Goal: Information Seeking & Learning: Learn about a topic

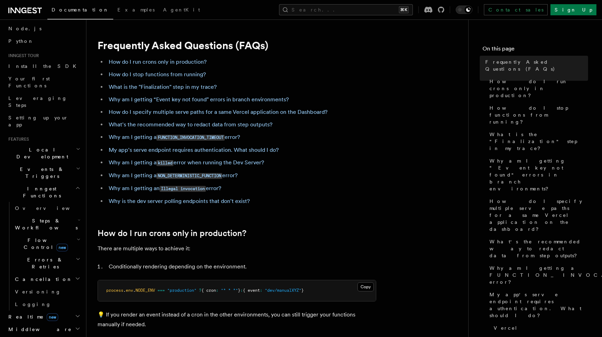
scroll to position [53, 0]
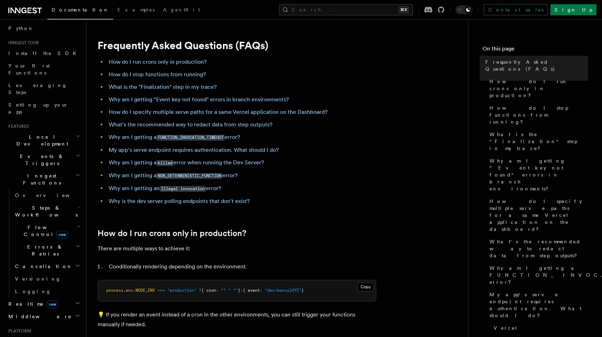
click at [32, 205] on span "Steps & Workflows" at bounding box center [45, 212] width 66 height 14
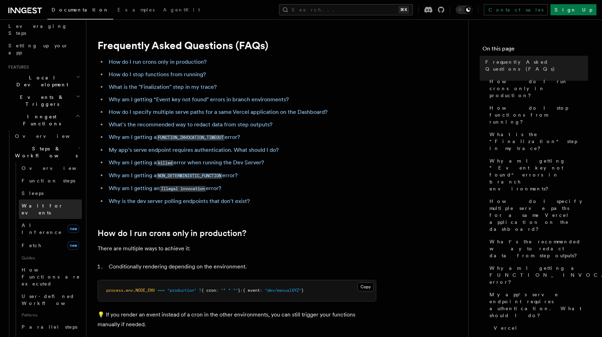
scroll to position [121, 0]
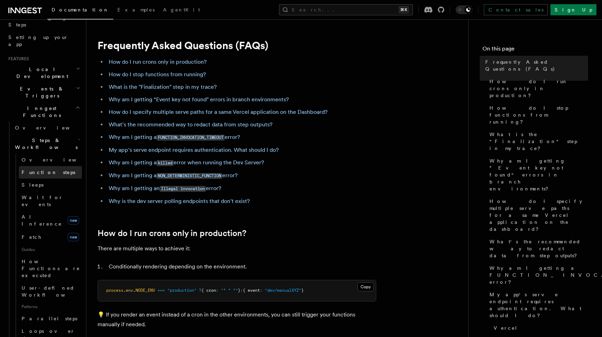
click at [37, 166] on link "Function steps" at bounding box center [50, 172] width 63 height 13
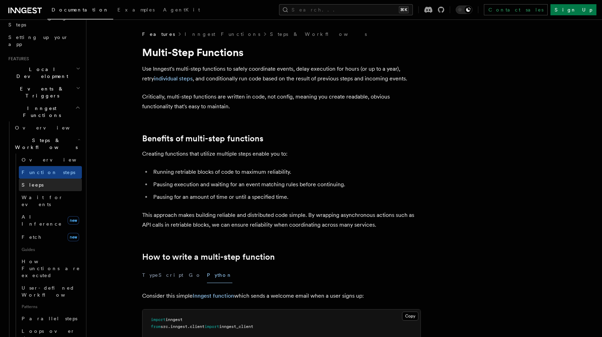
click at [35, 182] on span "Sleeps" at bounding box center [33, 185] width 22 height 6
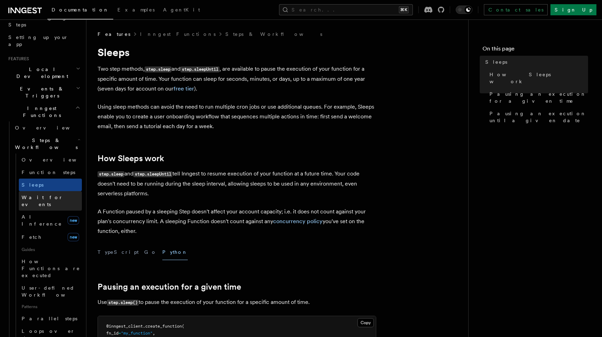
click at [35, 195] on span "Wait for events" at bounding box center [42, 201] width 41 height 13
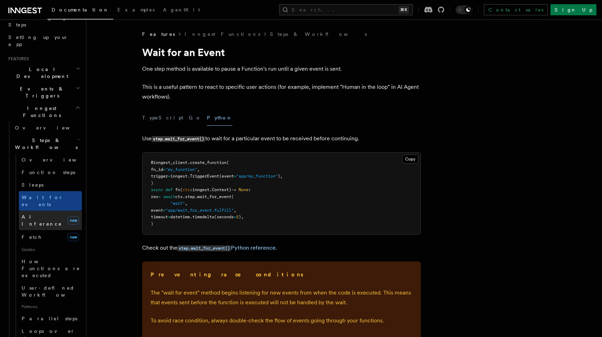
click at [35, 214] on span "AI Inference" at bounding box center [42, 220] width 40 height 13
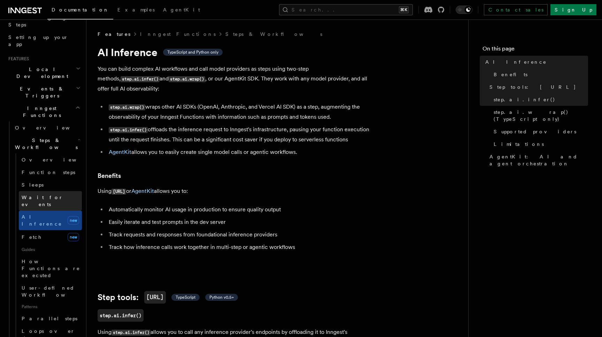
click at [39, 195] on span "Wait for events" at bounding box center [42, 201] width 41 height 13
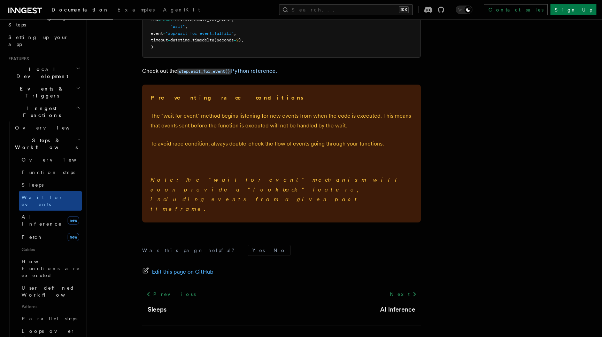
scroll to position [177, 0]
click at [43, 214] on span "AI Inference" at bounding box center [42, 220] width 40 height 13
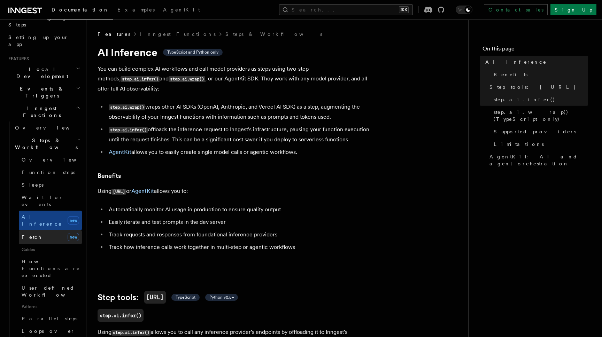
click at [41, 230] on link "Fetch new" at bounding box center [50, 237] width 63 height 14
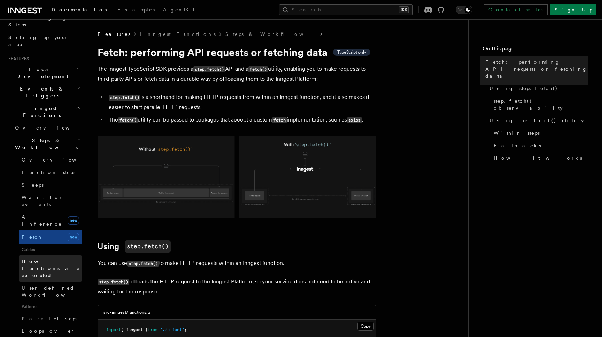
click at [43, 255] on link "How Functions are executed" at bounding box center [50, 268] width 63 height 26
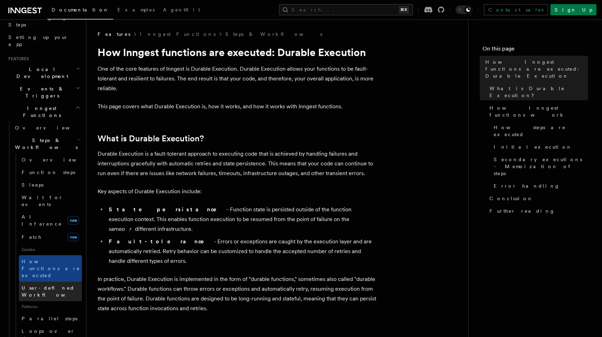
click at [47, 285] on span "User-defined Workflows" at bounding box center [53, 291] width 63 height 13
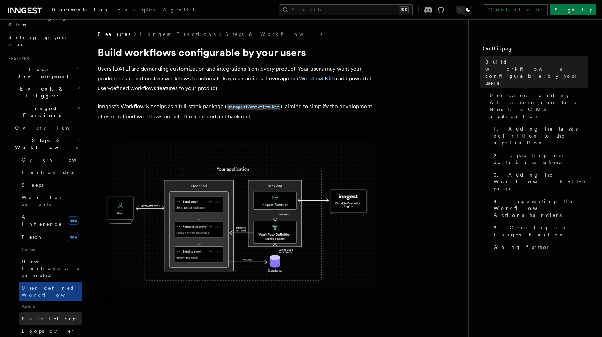
click at [46, 316] on span "Parallel steps" at bounding box center [50, 319] width 56 height 6
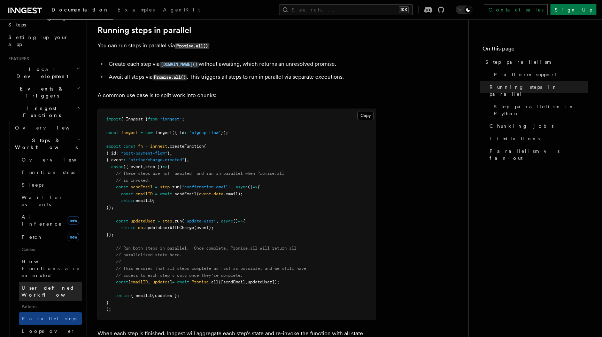
scroll to position [232, 0]
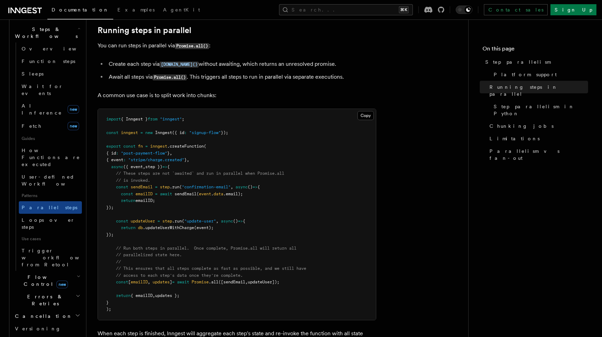
click at [55, 291] on h2 "Errors & Retries" at bounding box center [47, 301] width 70 height 20
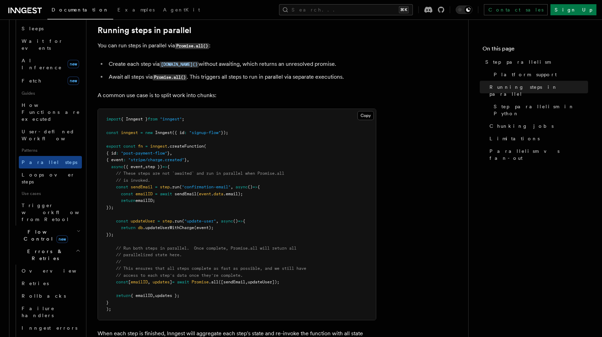
scroll to position [278, 0]
click at [40, 325] on span "Inngest errors" at bounding box center [50, 328] width 56 height 6
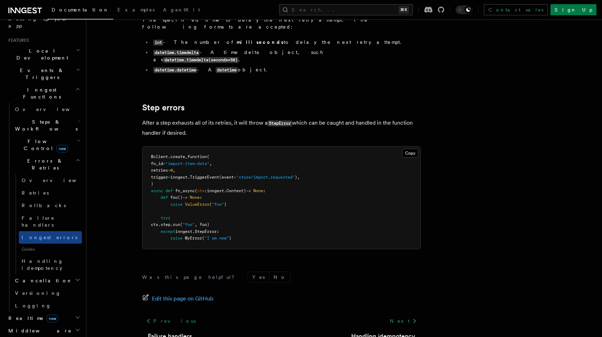
scroll to position [139, 0]
click at [44, 187] on link "Retries" at bounding box center [50, 193] width 63 height 13
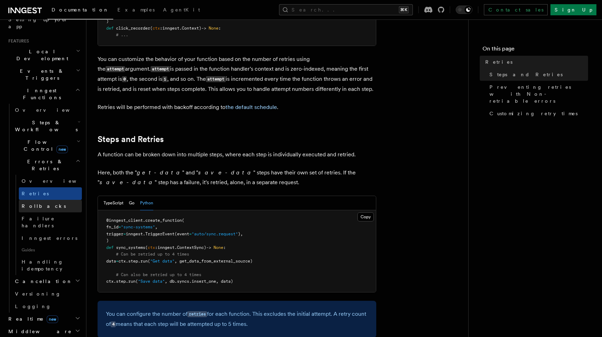
scroll to position [263, 0]
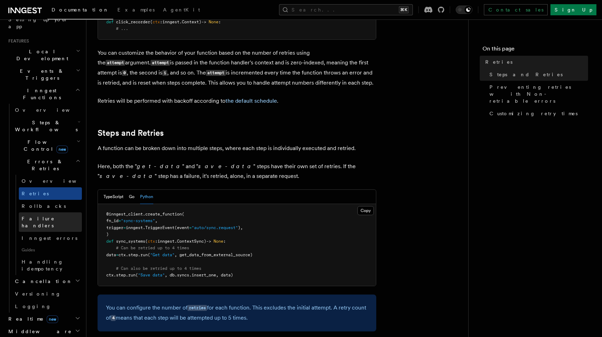
click at [51, 213] on link "Failure handlers" at bounding box center [50, 223] width 63 height 20
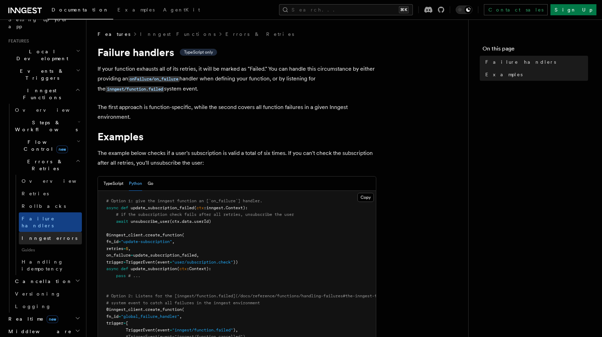
click at [45, 236] on span "Inngest errors" at bounding box center [50, 239] width 56 height 6
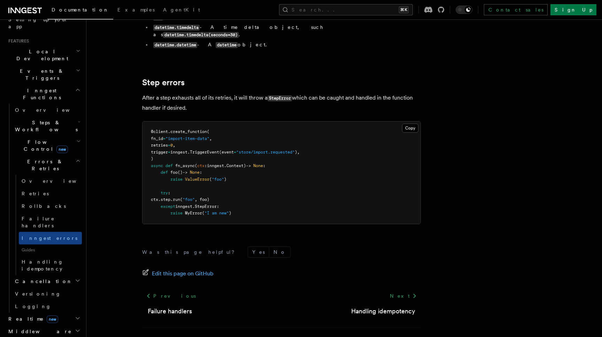
scroll to position [749, 0]
click at [33, 191] on span "Retries" at bounding box center [35, 194] width 27 height 6
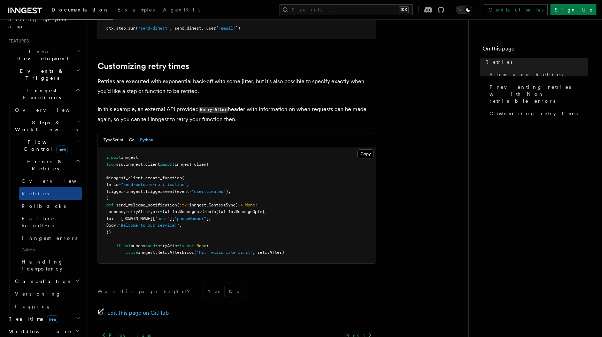
scroll to position [789, 0]
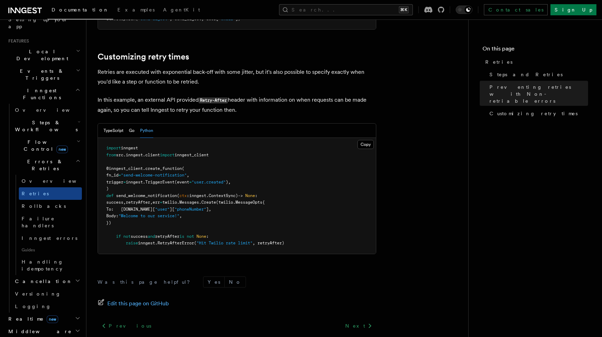
click at [60, 275] on h2 "Cancellation" at bounding box center [47, 281] width 70 height 13
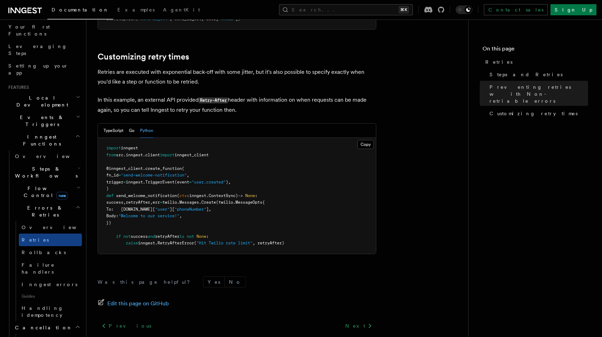
scroll to position [86, 0]
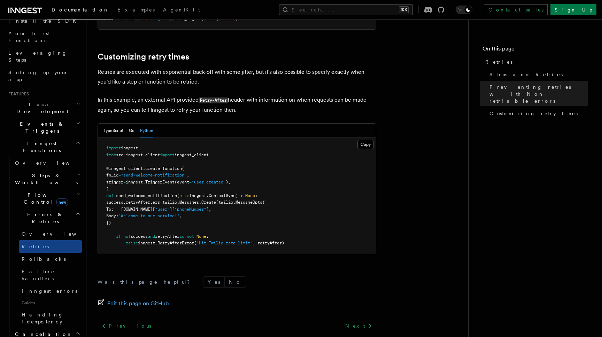
click at [77, 192] on icon "button" at bounding box center [79, 195] width 4 height 6
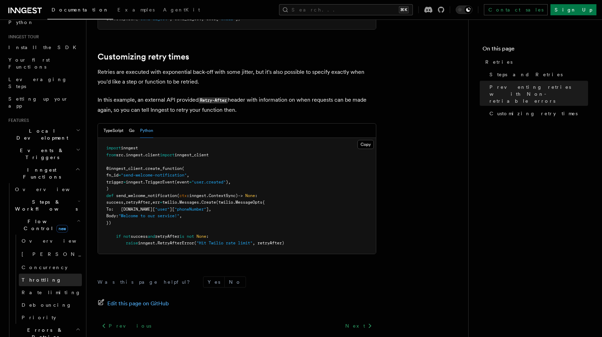
scroll to position [59, 0]
click at [41, 252] on span "[PERSON_NAME]" at bounding box center [73, 255] width 102 height 6
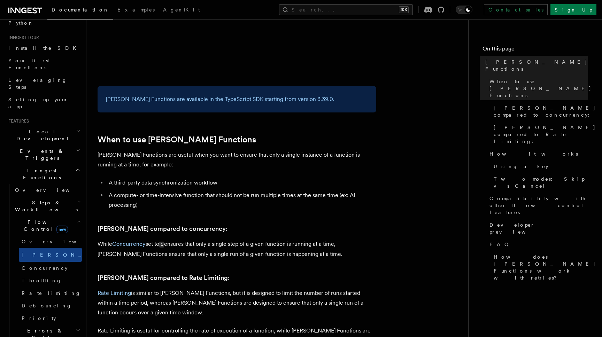
scroll to position [240, 0]
